Goal: Navigation & Orientation: Go to known website

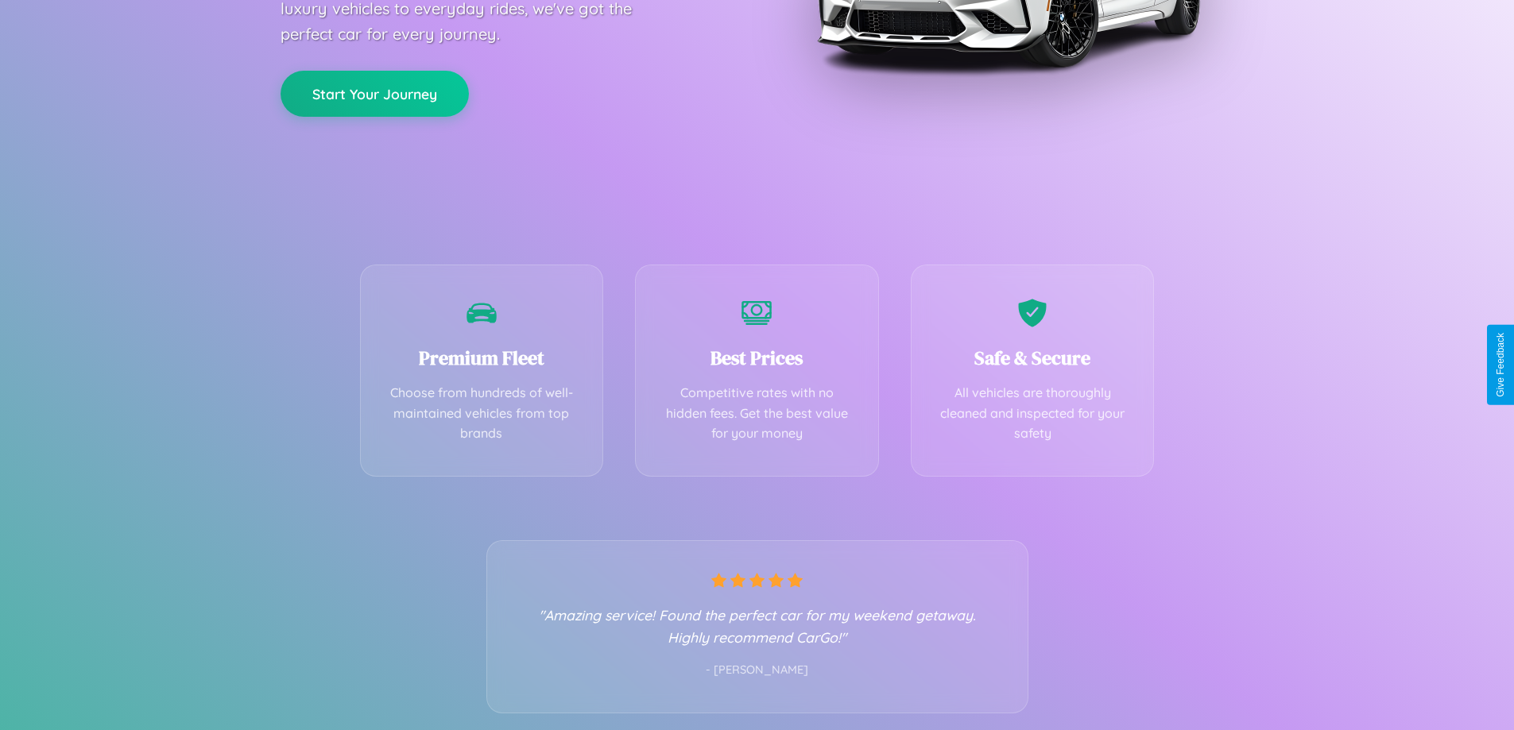
scroll to position [313, 0]
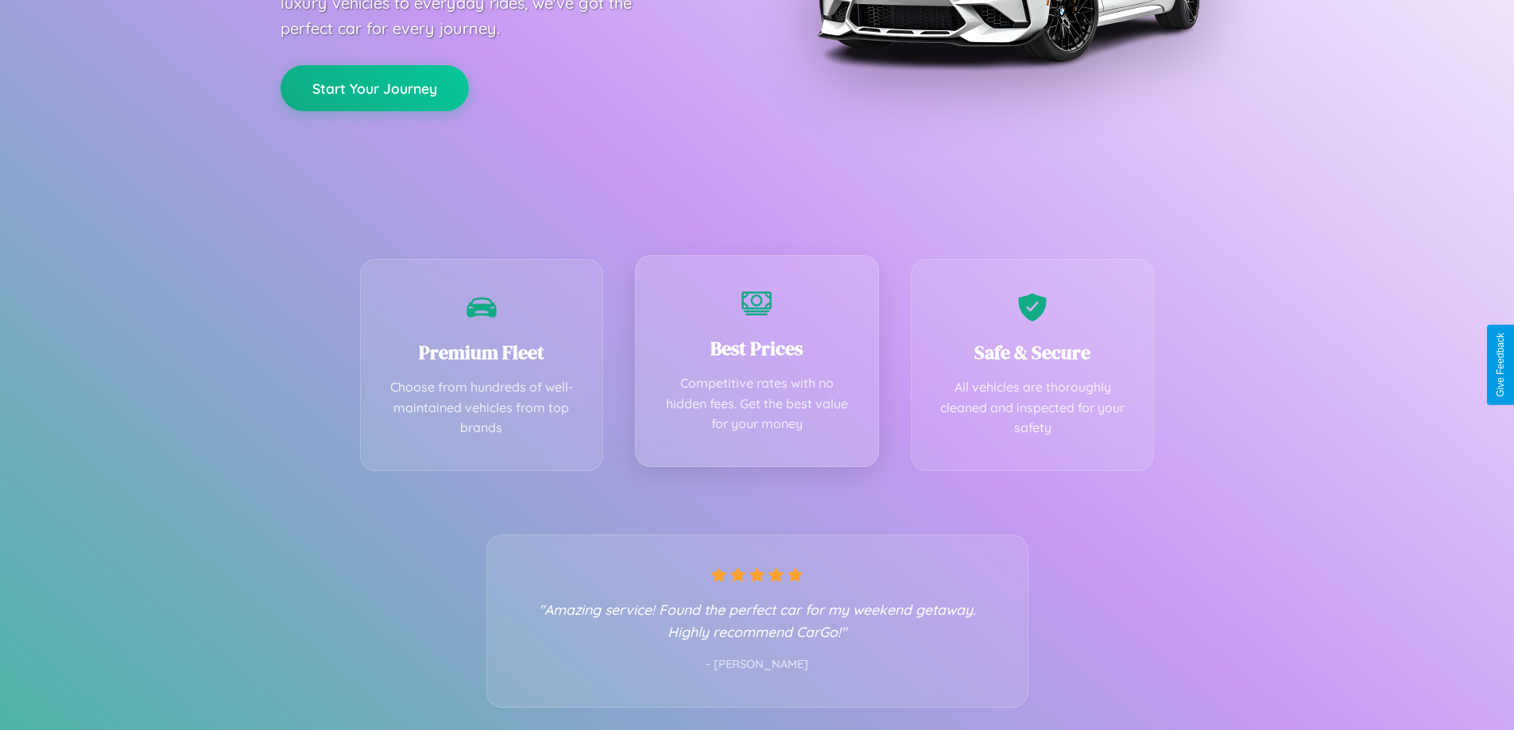
click at [756, 365] on div "Best Prices Competitive rates with no hidden fees. Get the best value for your …" at bounding box center [757, 361] width 244 height 212
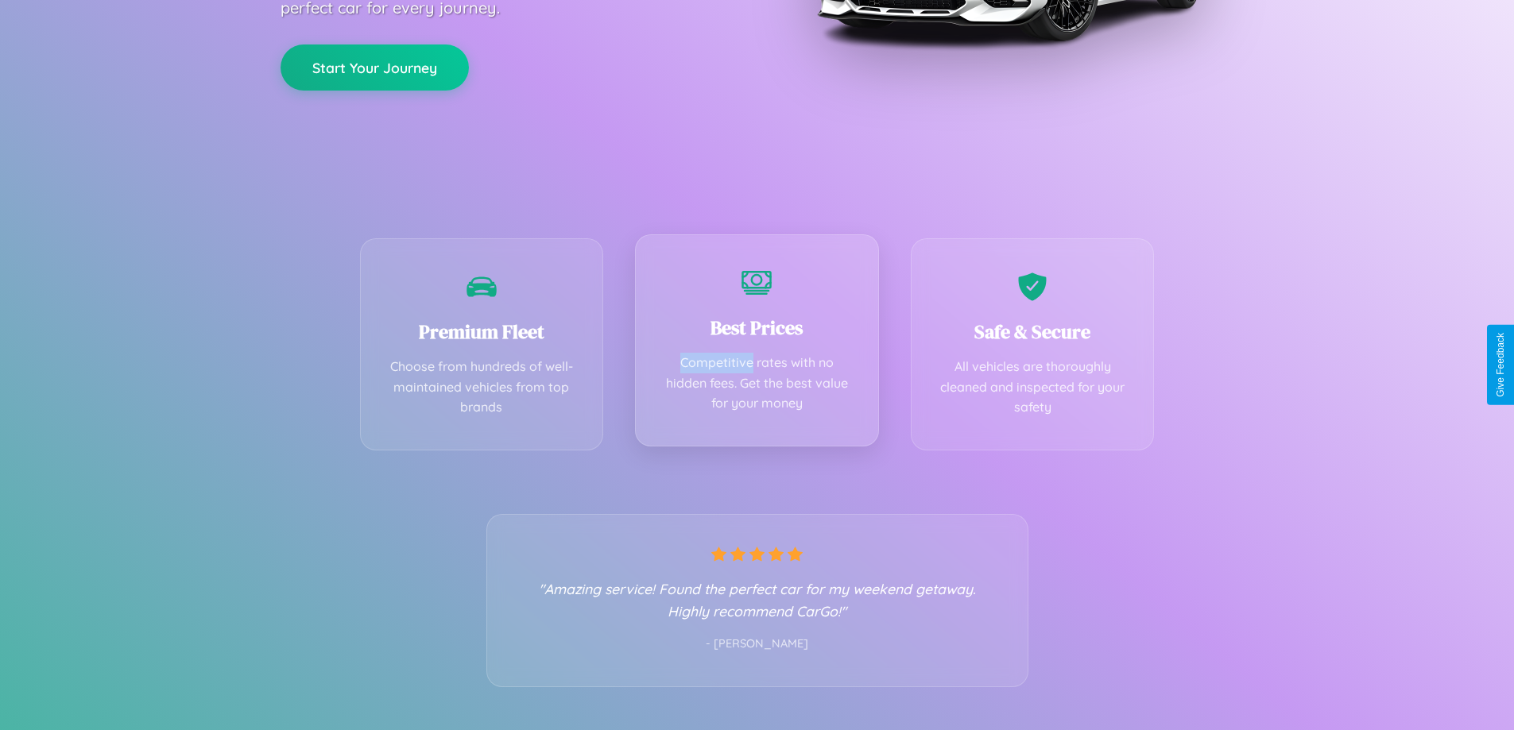
scroll to position [0, 0]
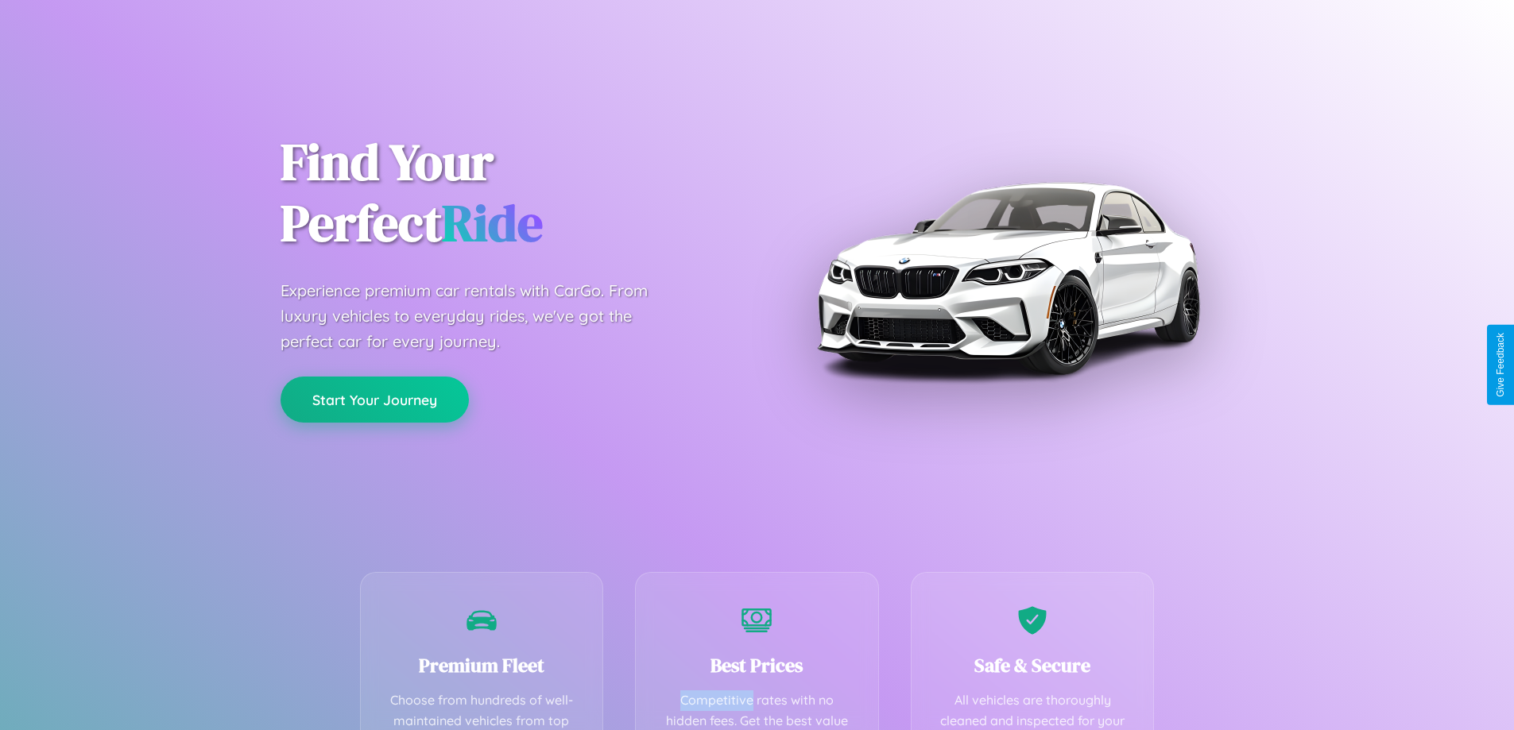
click at [374, 400] on button "Start Your Journey" at bounding box center [374, 400] width 188 height 46
click at [374, 399] on button "Start Your Journey" at bounding box center [374, 400] width 188 height 46
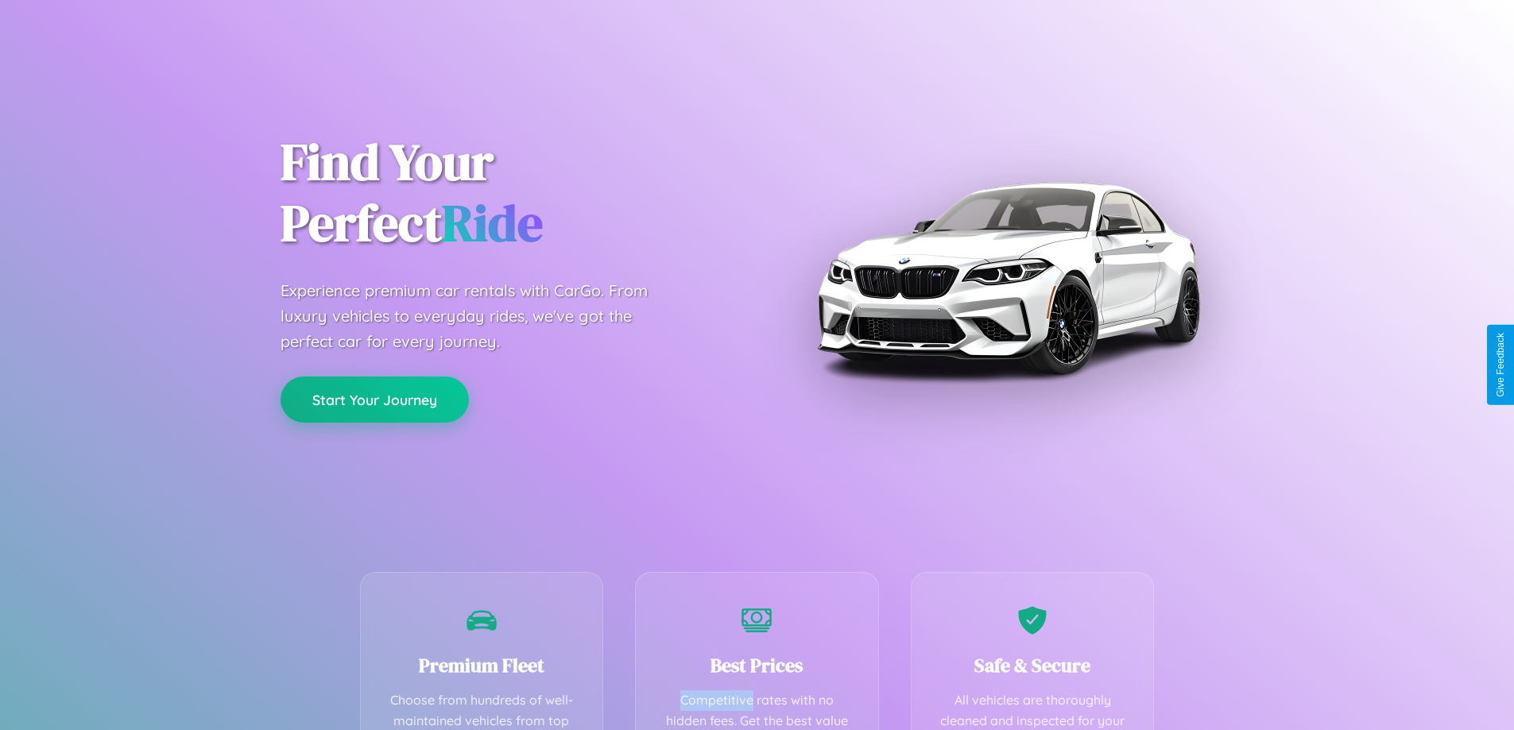
click at [374, 399] on button "Start Your Journey" at bounding box center [374, 400] width 188 height 46
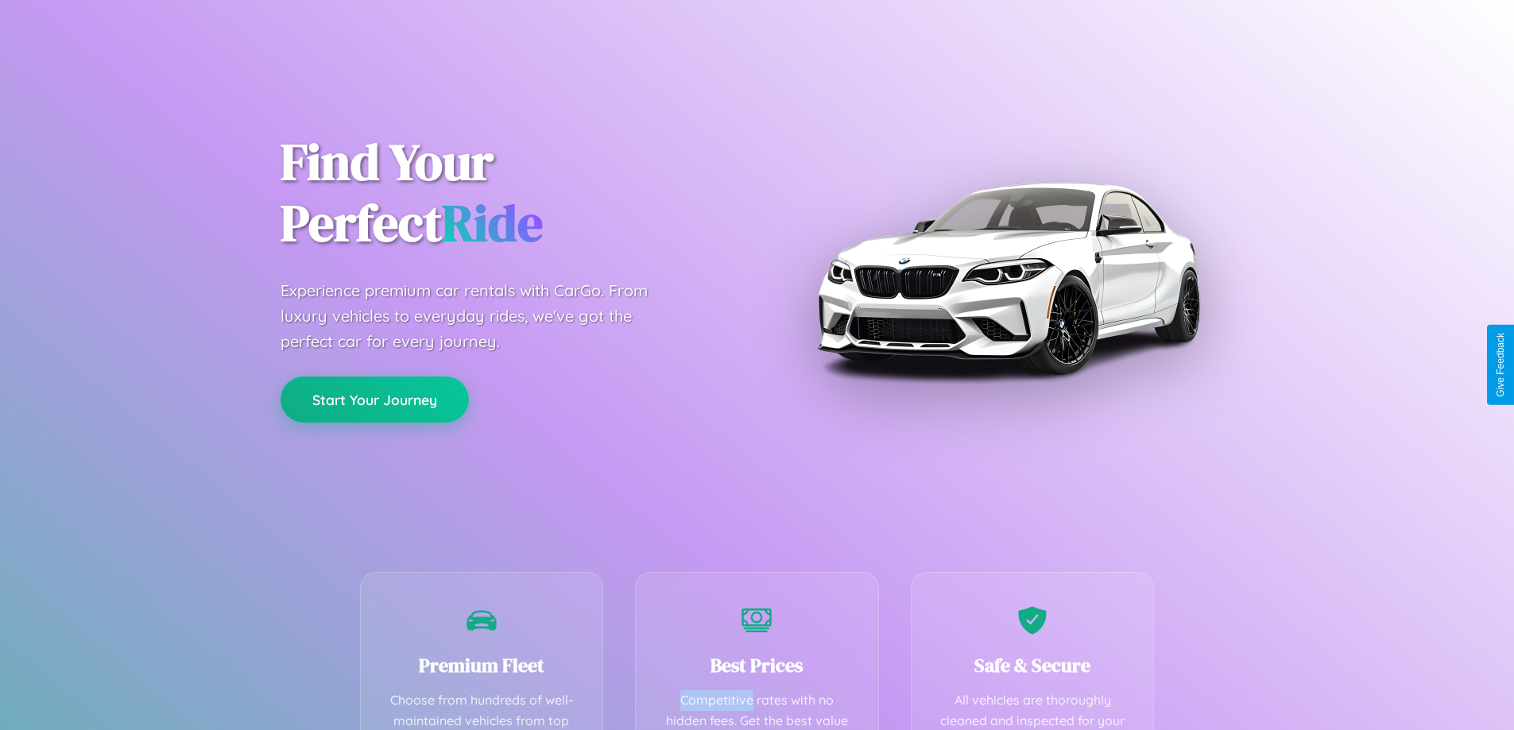
click at [374, 399] on button "Start Your Journey" at bounding box center [374, 400] width 188 height 46
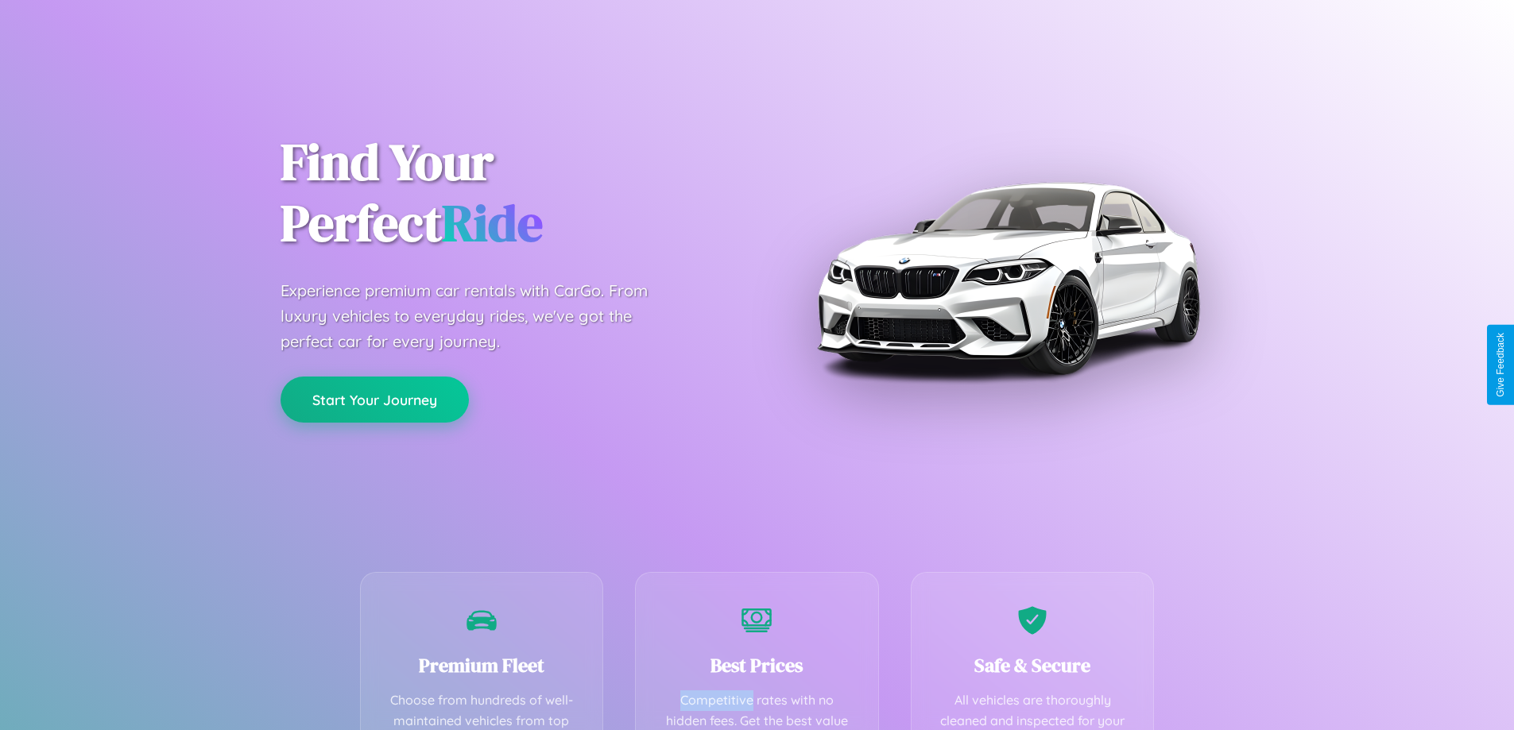
click at [374, 399] on button "Start Your Journey" at bounding box center [374, 400] width 188 height 46
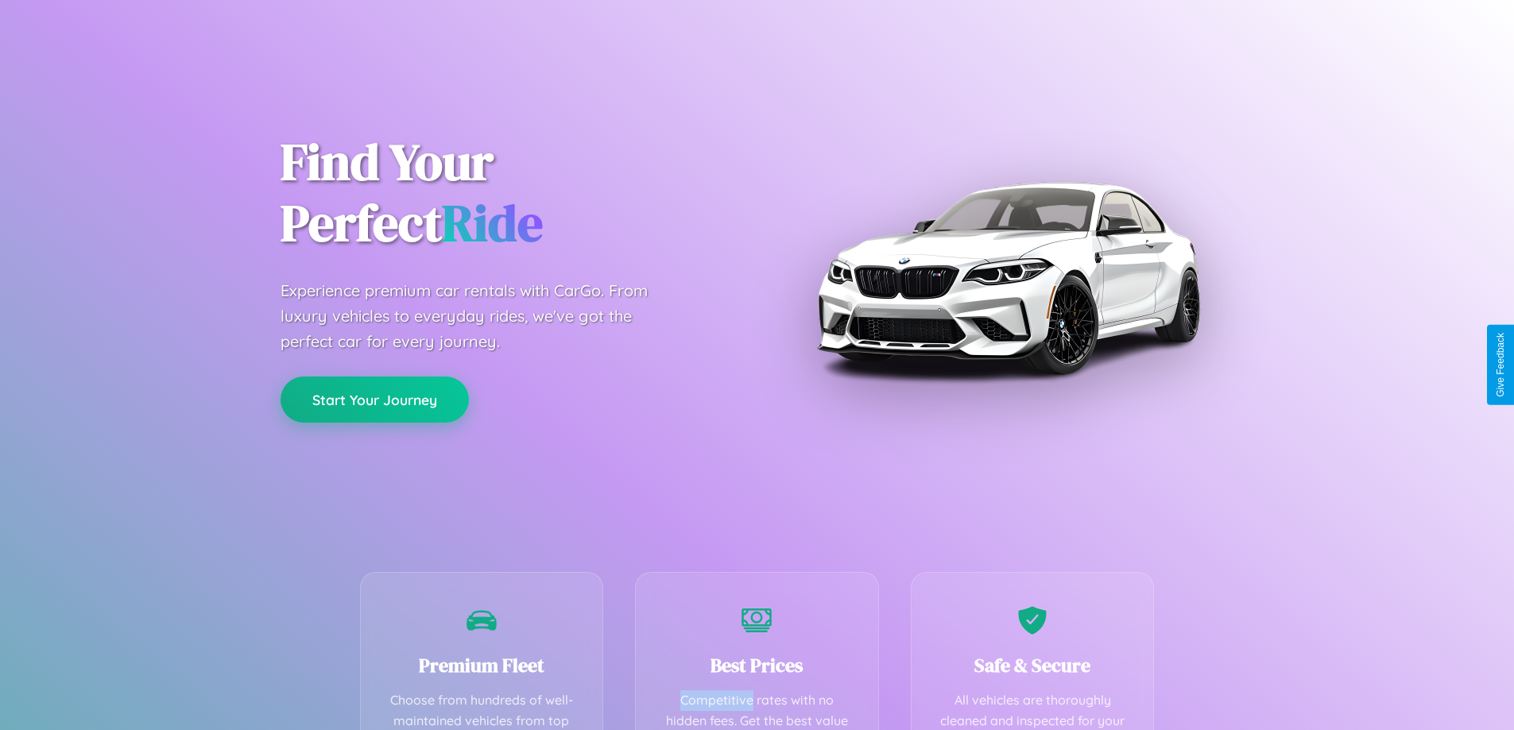
click at [374, 399] on button "Start Your Journey" at bounding box center [374, 400] width 188 height 46
